Goal: Task Accomplishment & Management: Manage account settings

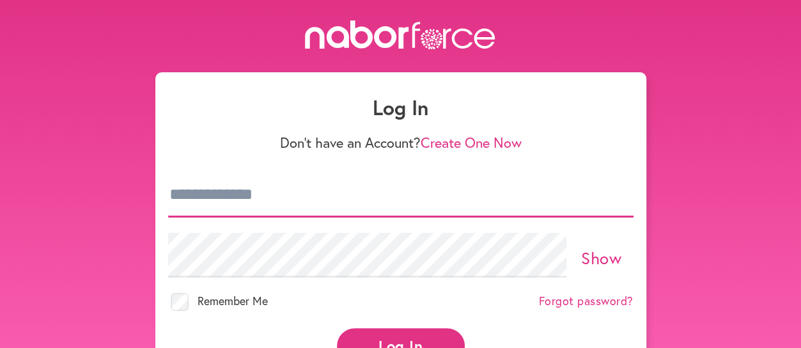
click at [220, 192] on input "email" at bounding box center [400, 195] width 465 height 45
type input "**********"
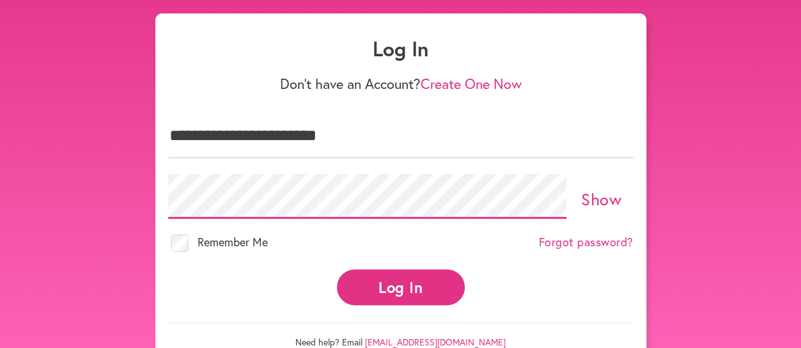
scroll to position [60, 0]
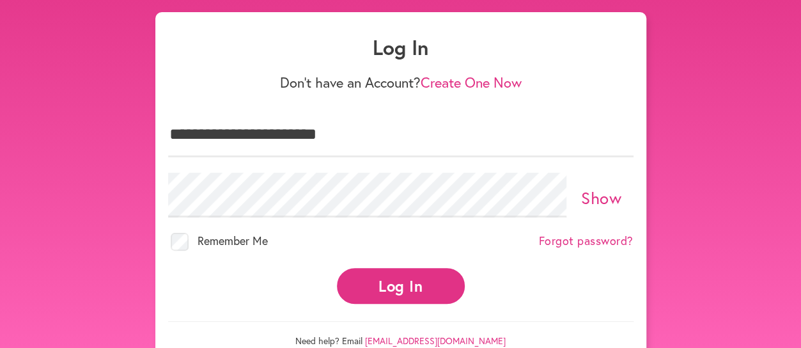
click at [417, 279] on button "Log In" at bounding box center [401, 285] width 128 height 35
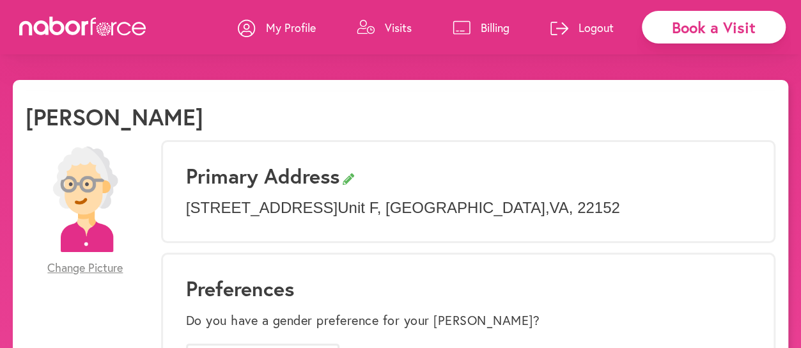
click at [455, 22] on icon at bounding box center [461, 27] width 18 height 14
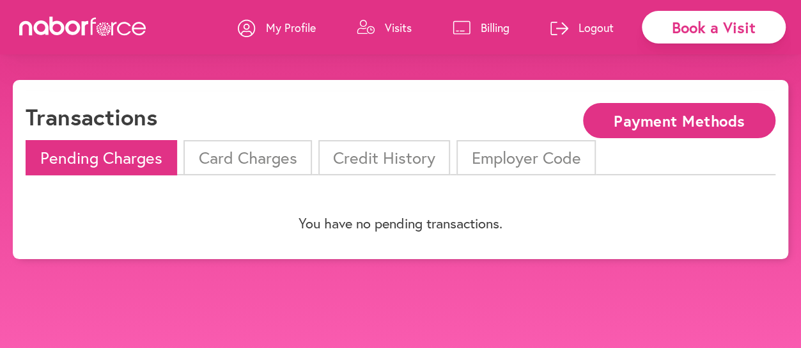
click at [119, 158] on li "Pending Charges" at bounding box center [101, 157] width 151 height 35
click at [279, 158] on li "Card Charges" at bounding box center [247, 157] width 128 height 35
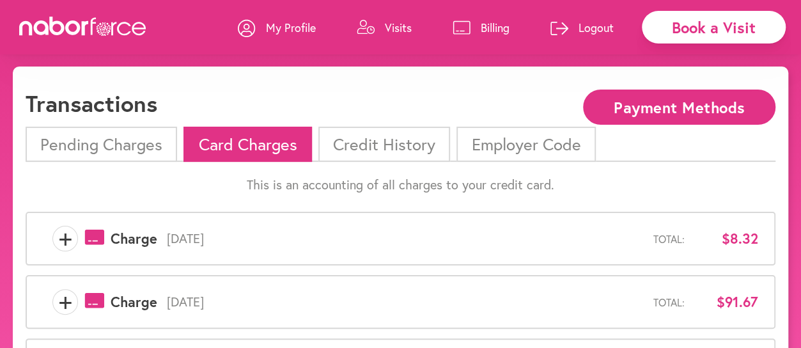
scroll to position [16, 0]
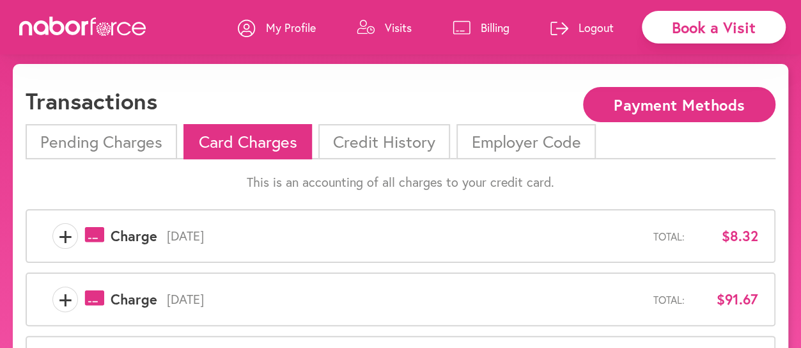
click at [382, 141] on li "Credit History" at bounding box center [384, 141] width 132 height 35
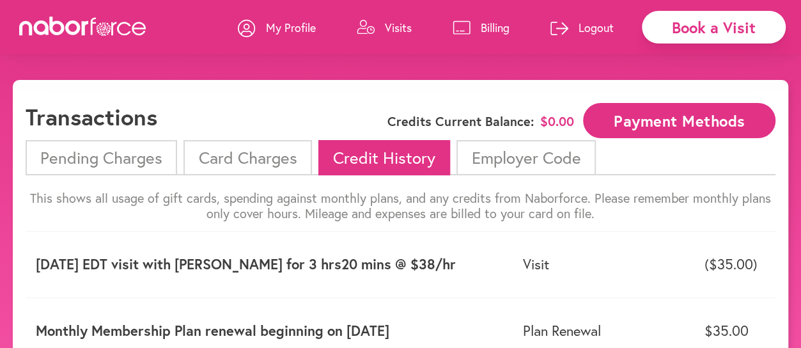
click at [657, 116] on button "Payment Methods" at bounding box center [679, 120] width 192 height 35
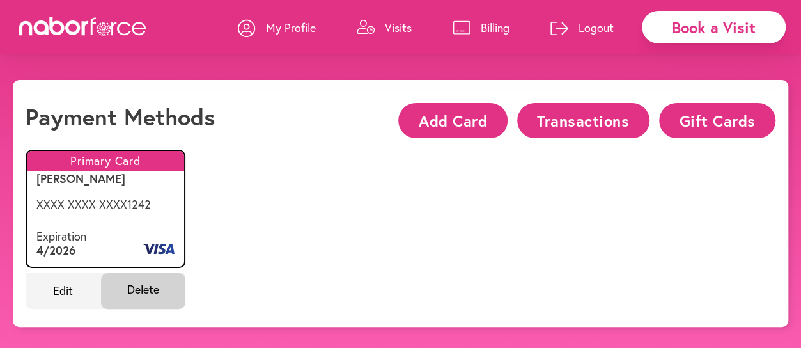
click at [594, 119] on button "Transactions" at bounding box center [583, 120] width 132 height 35
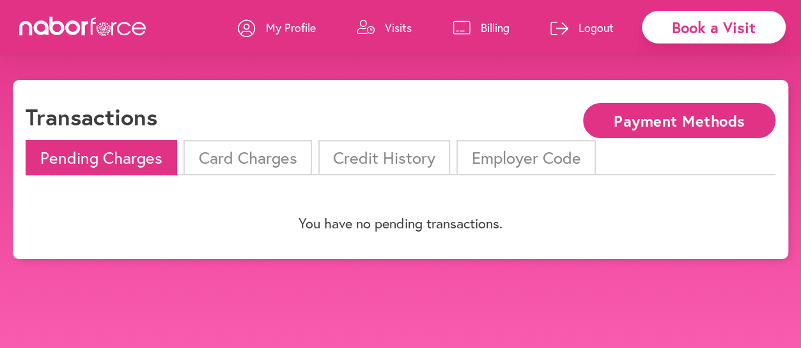
click at [235, 157] on li "Card Charges" at bounding box center [247, 157] width 128 height 35
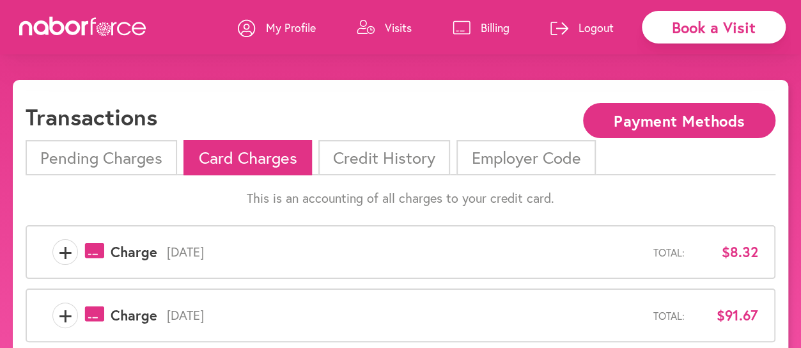
click at [400, 26] on p "Visits" at bounding box center [398, 27] width 27 height 15
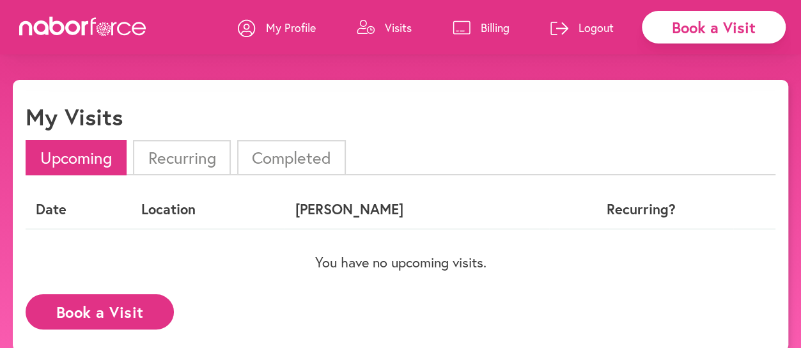
click at [388, 20] on p "Visits" at bounding box center [398, 27] width 27 height 15
click at [373, 27] on link "Visits" at bounding box center [384, 27] width 55 height 38
click at [470, 27] on link "Billing" at bounding box center [480, 27] width 57 height 38
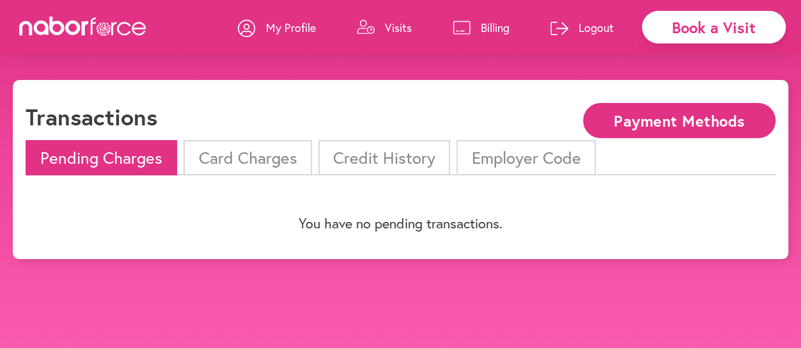
click at [250, 155] on li "Card Charges" at bounding box center [247, 157] width 128 height 35
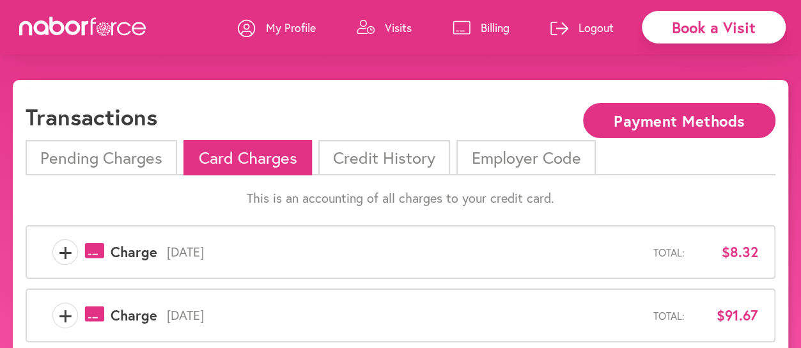
drag, startPoint x: 803, startPoint y: 0, endPoint x: 495, endPoint y: 105, distance: 325.3
click at [495, 105] on div "Transactions Payment Methods" at bounding box center [400, 121] width 749 height 37
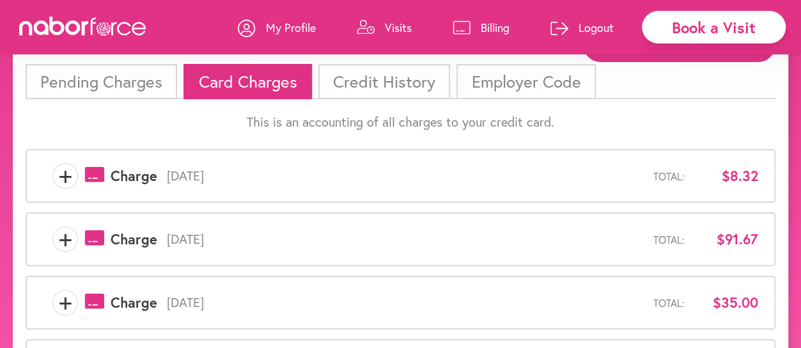
scroll to position [75, 0]
